Goal: Answer question/provide support

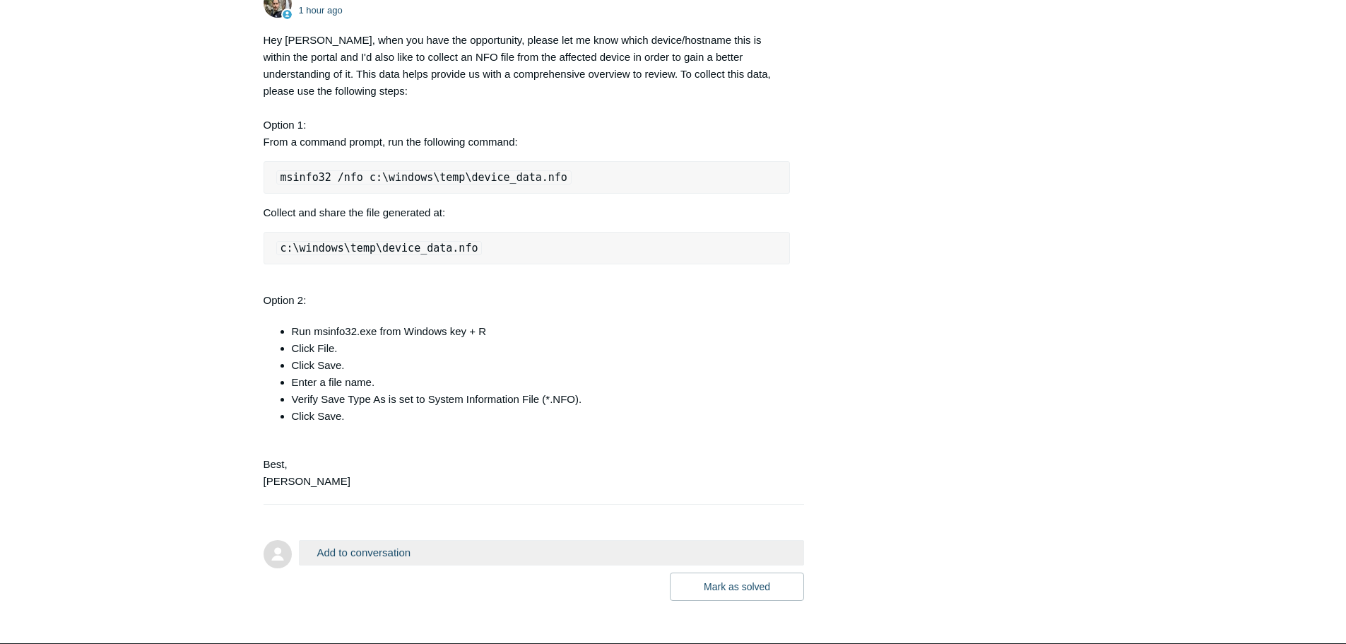
scroll to position [2173, 0]
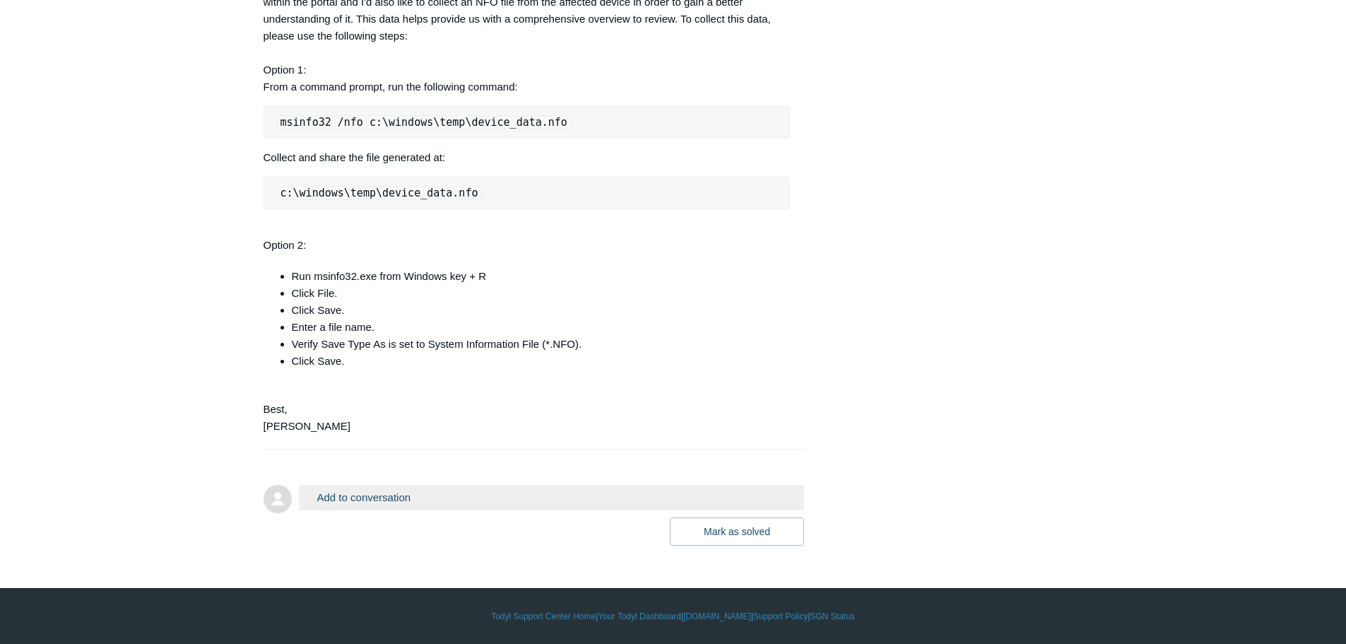
click at [394, 425] on div "Hey Justin, when you have the opportunity, please let me know which device/host…" at bounding box center [527, 206] width 527 height 458
drag, startPoint x: 377, startPoint y: 479, endPoint x: 382, endPoint y: 489, distance: 10.8
click at [377, 482] on form "Add to conversation CC Add emails Drag files here or click to add a file Mark a…" at bounding box center [534, 503] width 541 height 81
click at [382, 489] on button "Add to conversation" at bounding box center [552, 497] width 506 height 25
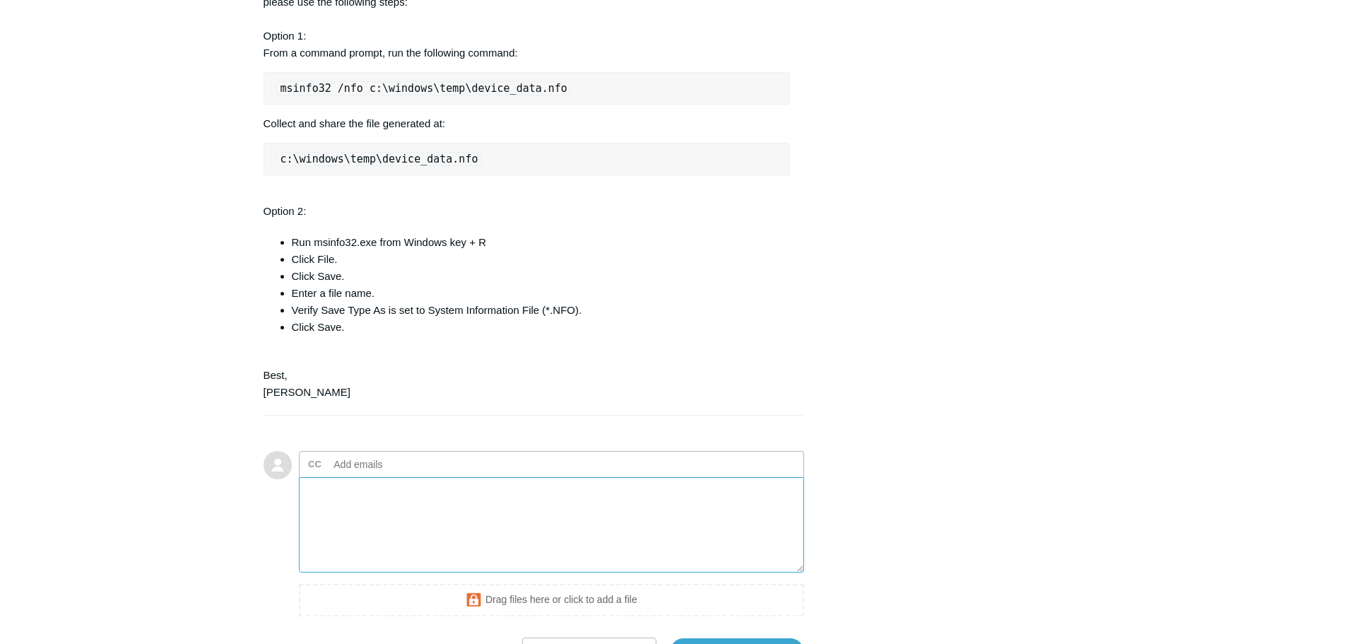
scroll to position [2328, 0]
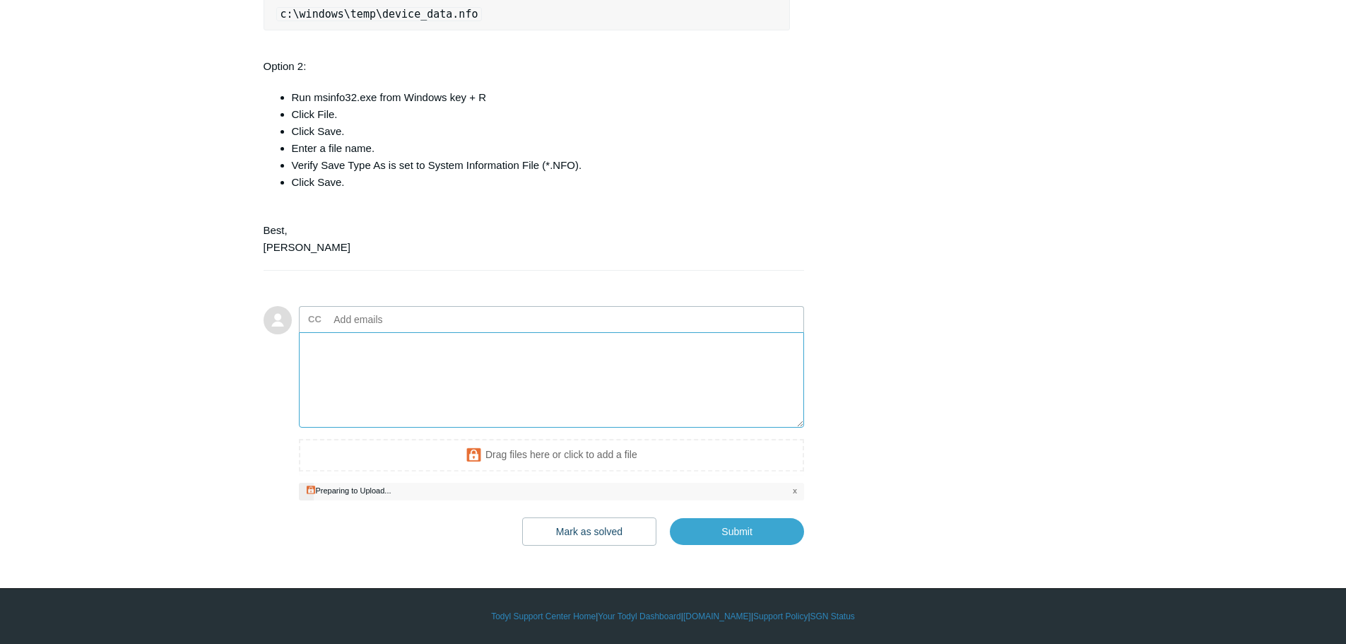
click at [418, 396] on textarea "Add your reply" at bounding box center [552, 379] width 506 height 95
click at [499, 389] on textarea "Add your reply" at bounding box center [552, 379] width 506 height 95
drag, startPoint x: 349, startPoint y: 344, endPoint x: 348, endPoint y: 353, distance: 9.2
click at [348, 330] on input "text" at bounding box center [405, 319] width 152 height 21
click at [331, 398] on textarea "Add your reply" at bounding box center [552, 379] width 506 height 95
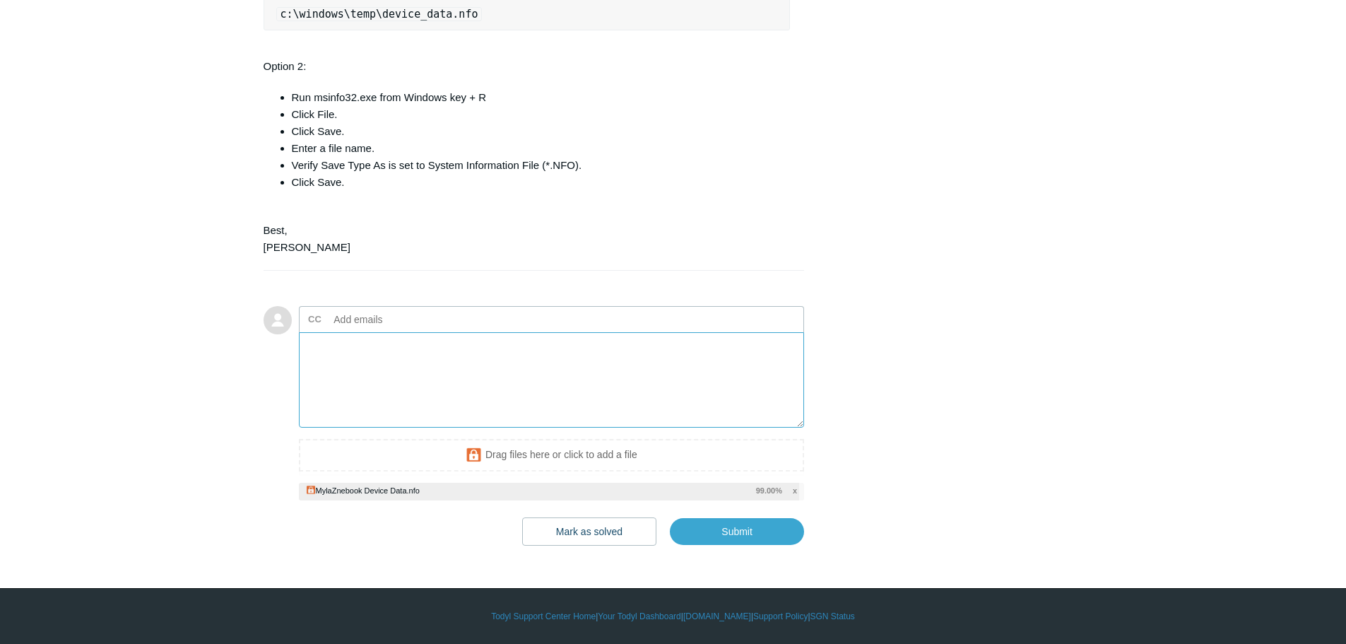
click at [377, 374] on textarea "Add your reply" at bounding box center [552, 379] width 506 height 95
click at [419, 394] on textarea "Add your reply" at bounding box center [552, 379] width 506 height 95
click at [504, 402] on textarea "Add your reply" at bounding box center [552, 379] width 506 height 95
type textarea "h"
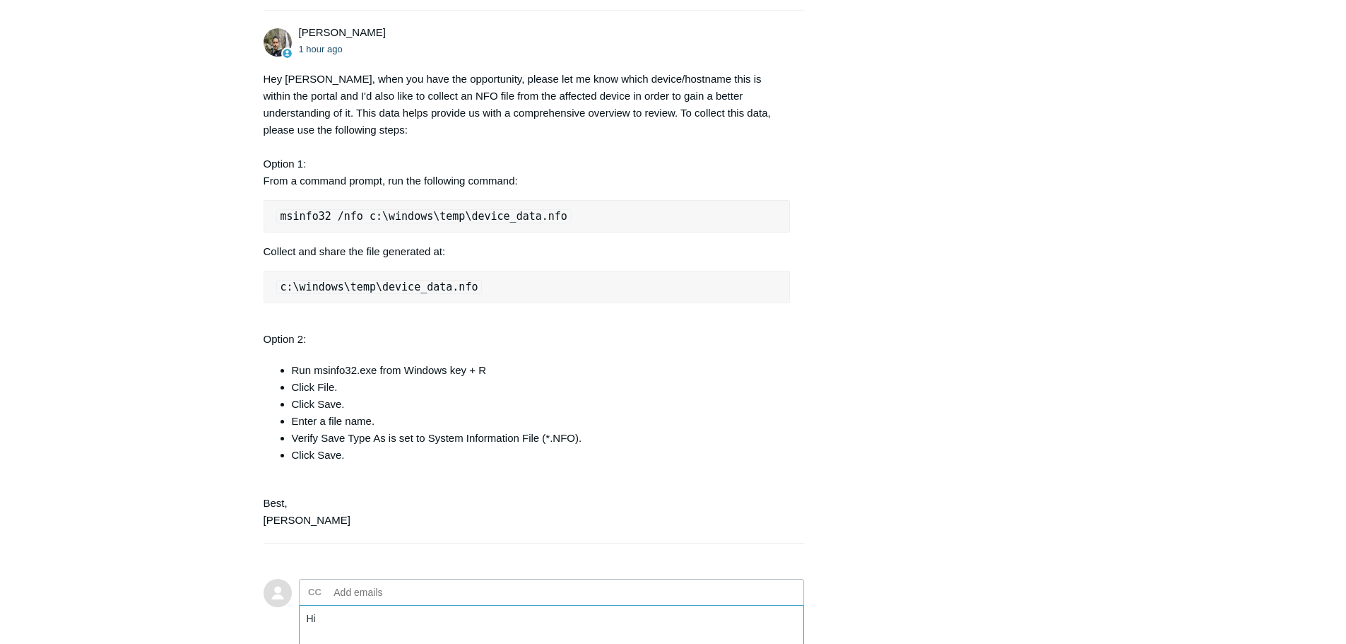
scroll to position [2116, 0]
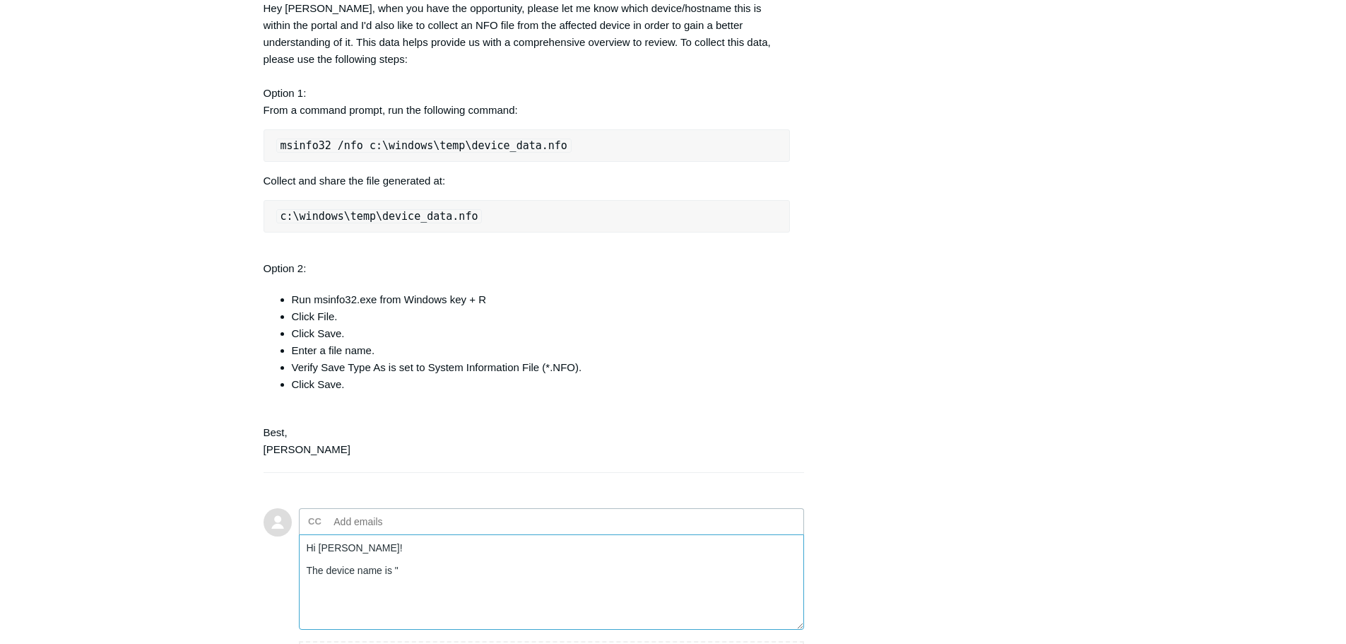
paste textarea "MylaZenbook"
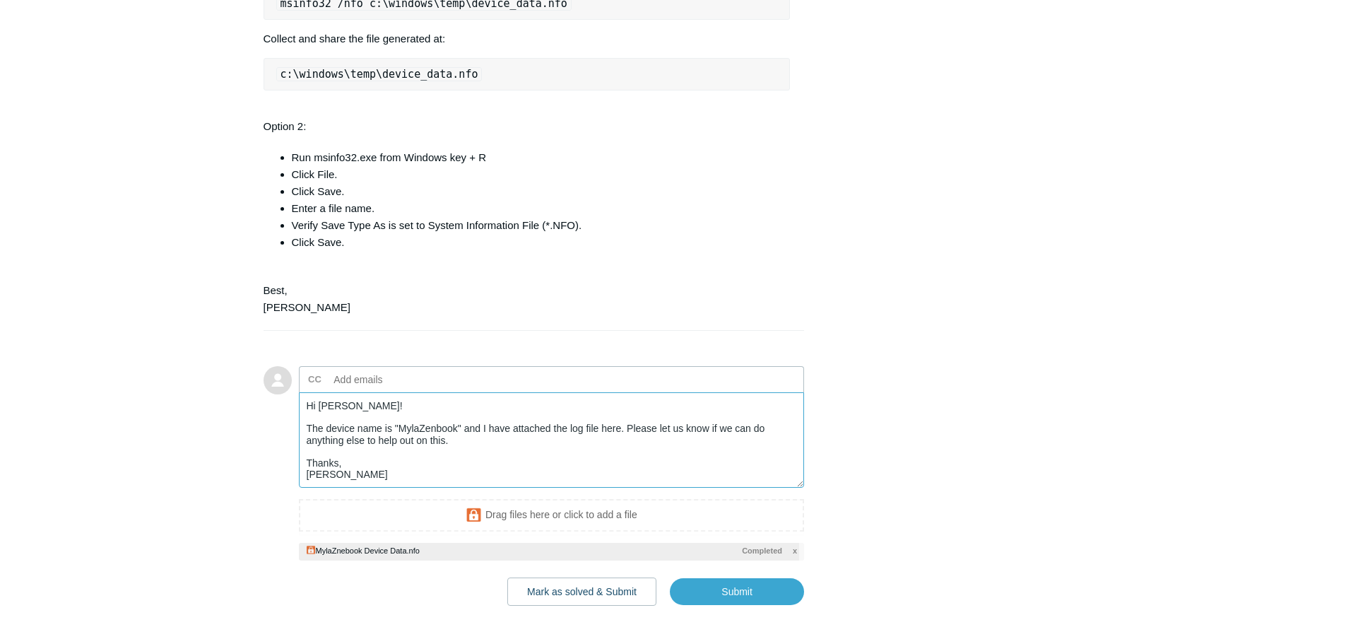
scroll to position [2352, 0]
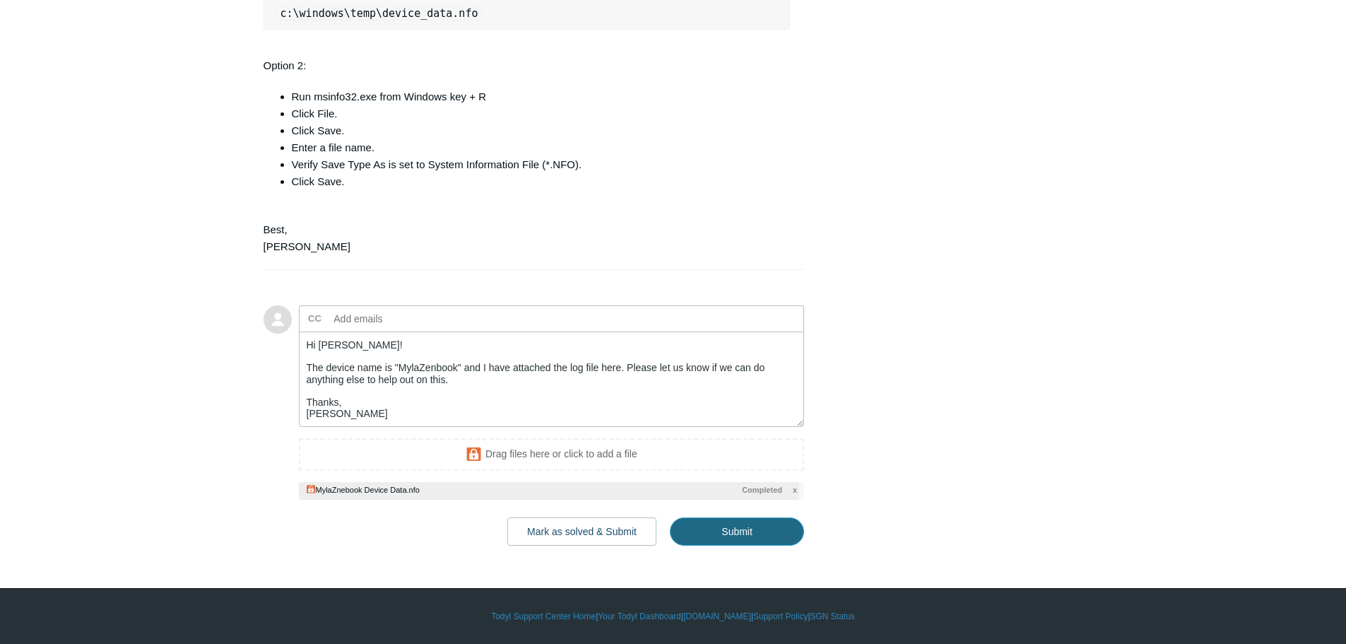
click at [749, 526] on input "Submit" at bounding box center [737, 531] width 134 height 28
type textarea "Hi Michael! The device name is "MylaZenbook" and I have attached the log file h…"
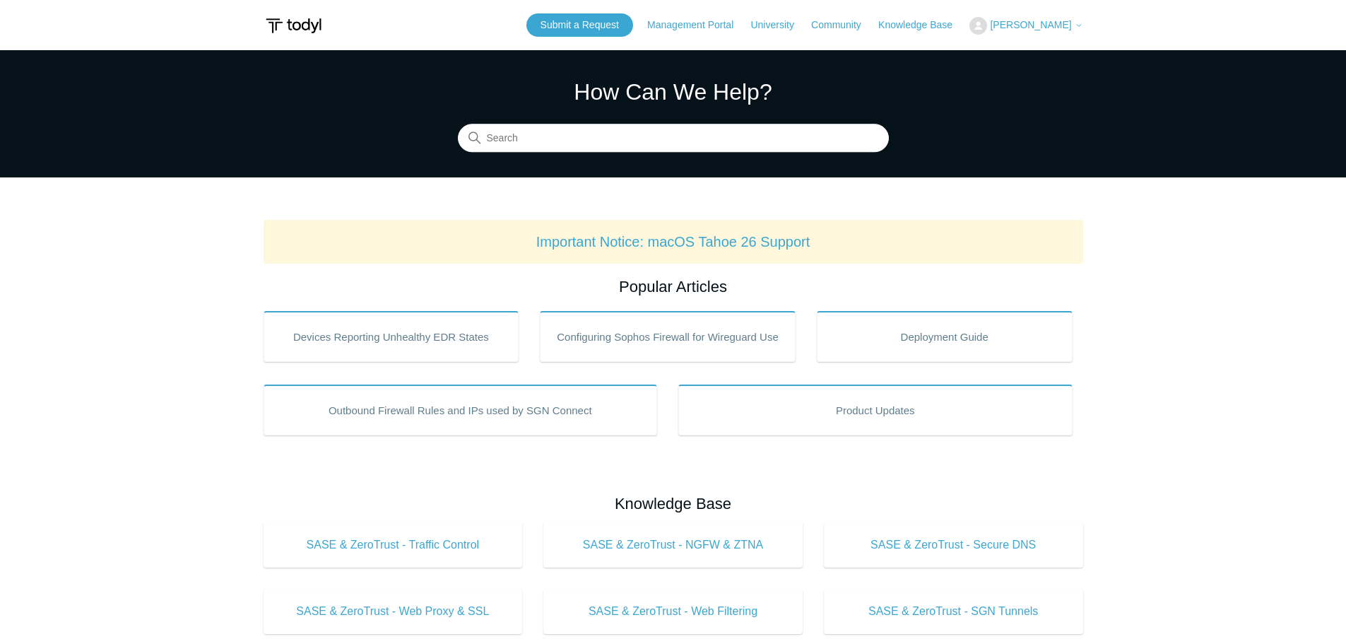
click at [1020, 22] on span "[PERSON_NAME]" at bounding box center [1030, 24] width 81 height 11
click at [1020, 49] on link "My Support Requests" at bounding box center [1039, 55] width 138 height 25
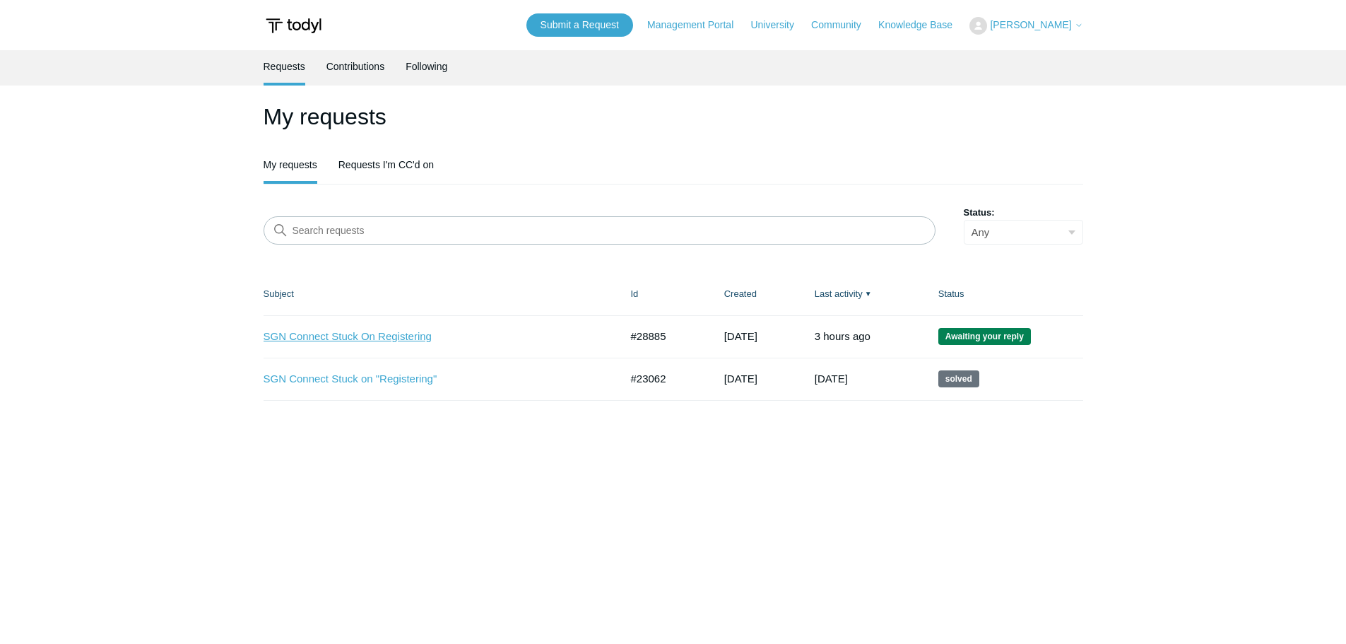
click at [371, 341] on link "SGN Connect Stuck On Registering" at bounding box center [432, 337] width 336 height 16
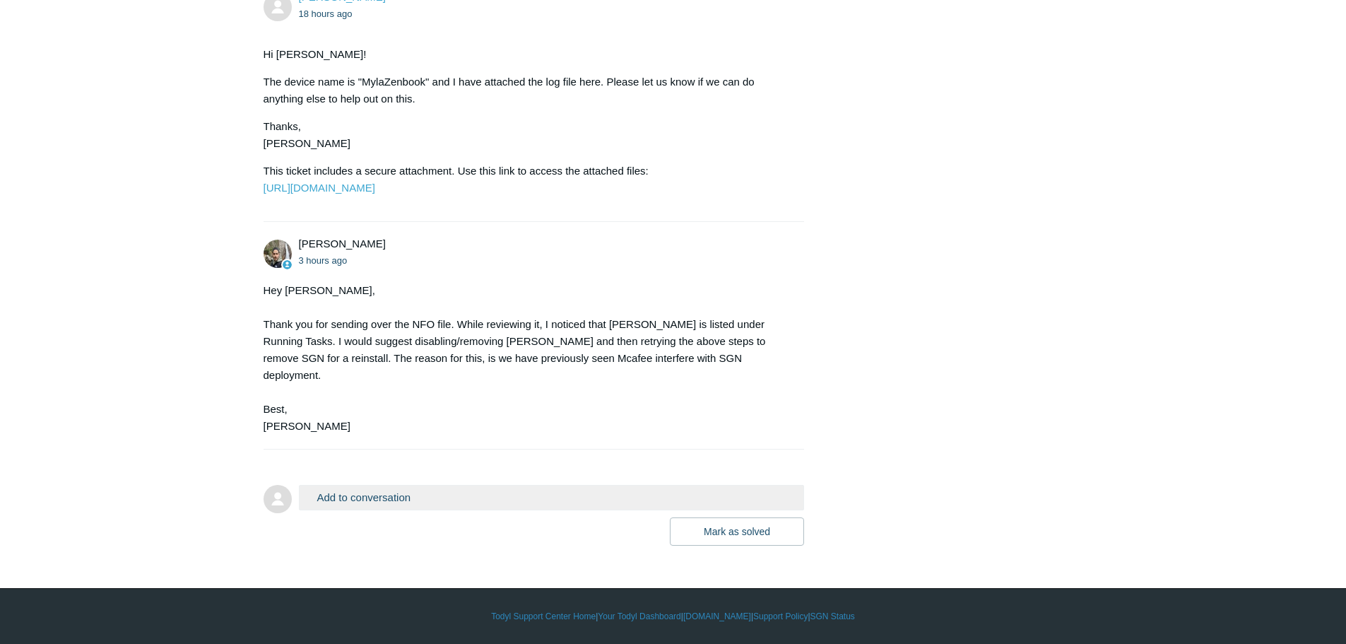
scroll to position [2664, 0]
